Goal: Browse casually: Explore the website without a specific task or goal

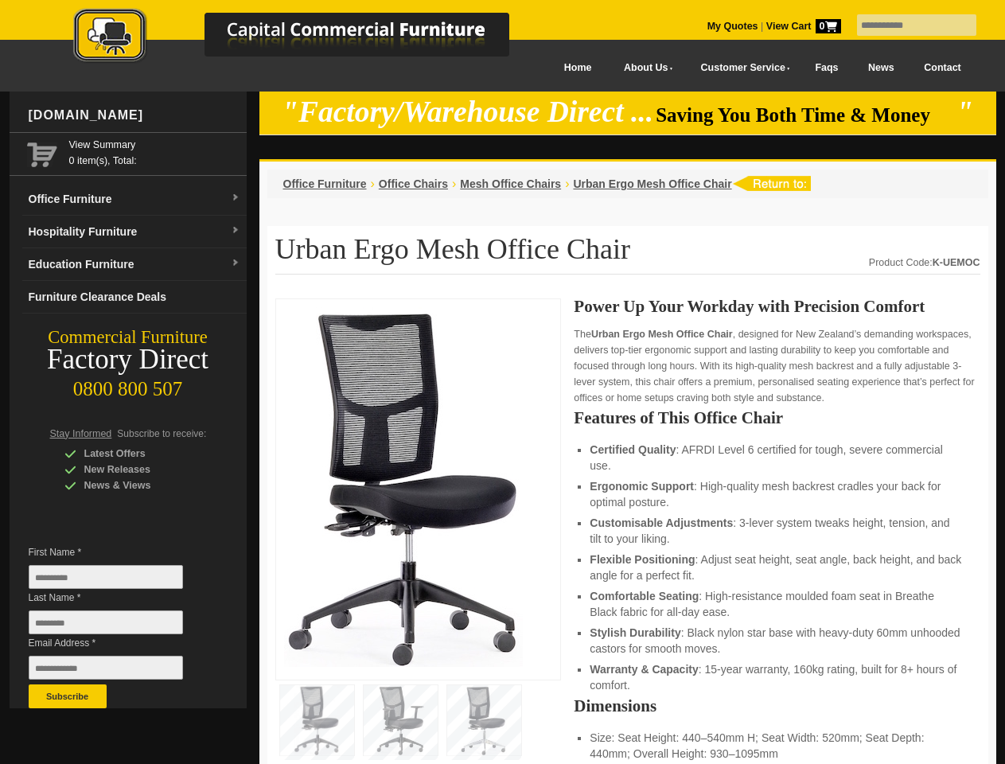
click at [906, 25] on input "text" at bounding box center [916, 24] width 119 height 21
click at [118, 626] on input "Last Name *" at bounding box center [106, 622] width 154 height 24
click at [68, 696] on button "Subscribe" at bounding box center [68, 696] width 78 height 24
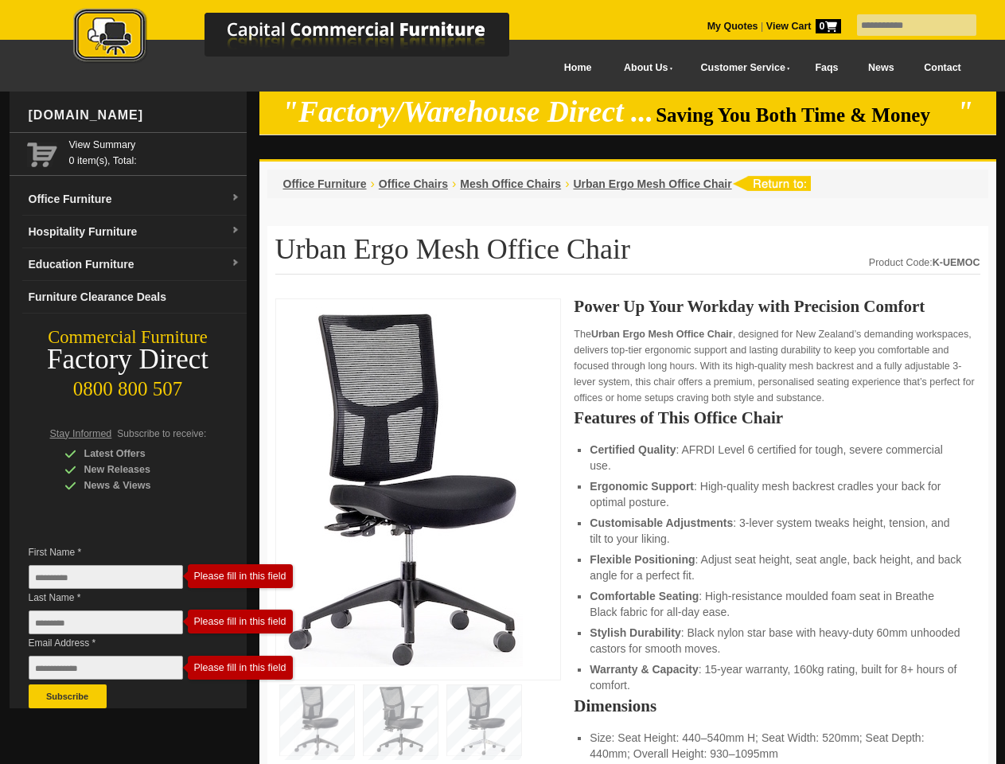
click at [628, 531] on li "Customisable Adjustments : 3-lever system tweaks height, tension, and tilt to y…" at bounding box center [777, 531] width 374 height 32
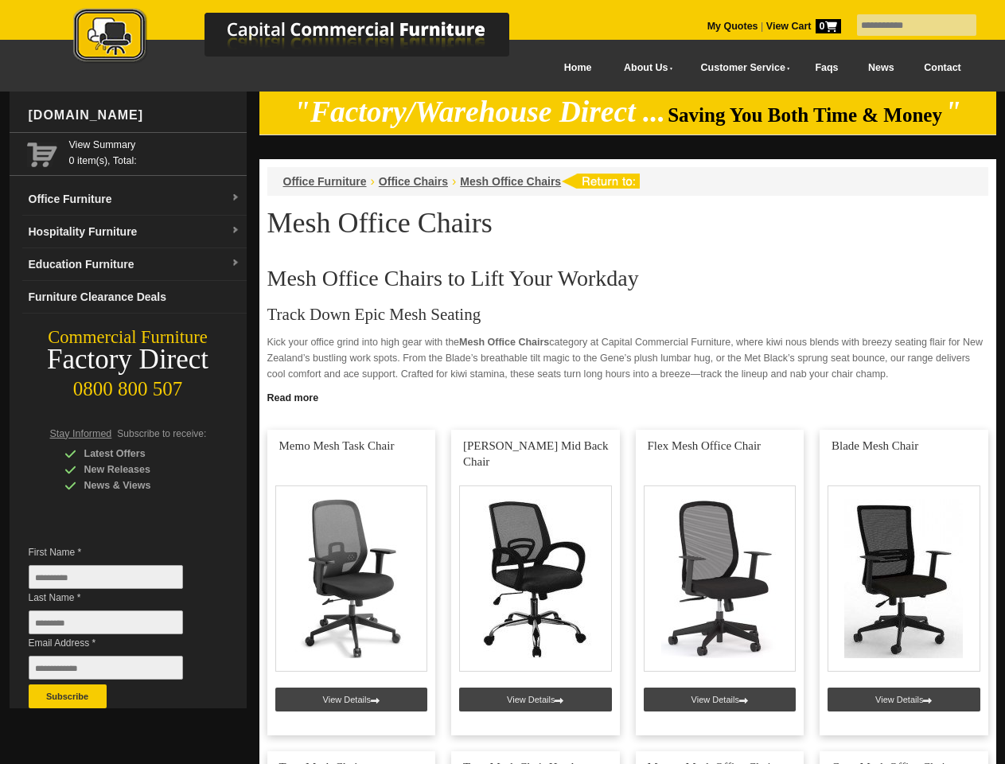
click at [906, 25] on input "text" at bounding box center [916, 24] width 119 height 21
click at [118, 626] on input "Last Name *" at bounding box center [106, 622] width 154 height 24
click at [68, 696] on button "Subscribe" at bounding box center [68, 696] width 78 height 24
click at [628, 396] on link "Read more" at bounding box center [627, 396] width 737 height 20
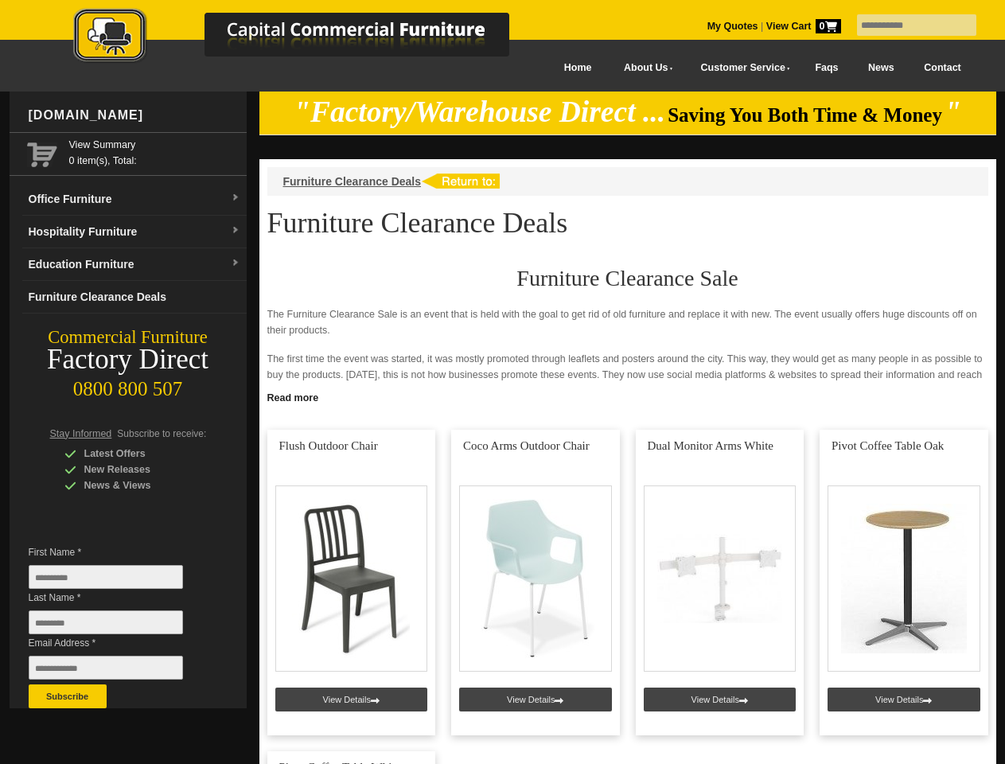
click at [906, 25] on input "text" at bounding box center [916, 24] width 119 height 21
click at [118, 626] on input "Last Name *" at bounding box center [106, 622] width 154 height 24
click at [68, 696] on button "Subscribe" at bounding box center [68, 696] width 78 height 24
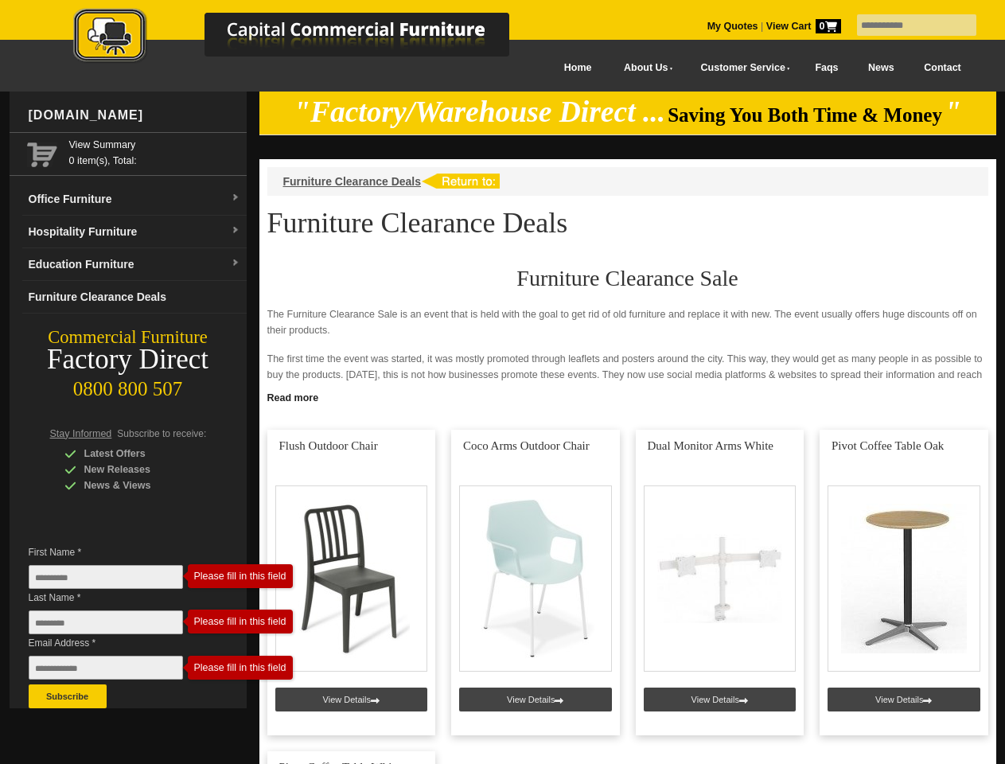
click at [628, 396] on link "Read more" at bounding box center [627, 396] width 737 height 20
